Goal: Task Accomplishment & Management: Manage account settings

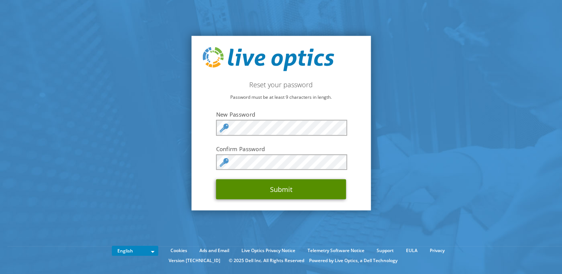
click at [282, 191] on button "Submit" at bounding box center [281, 189] width 130 height 20
